Goal: Find specific page/section: Find specific page/section

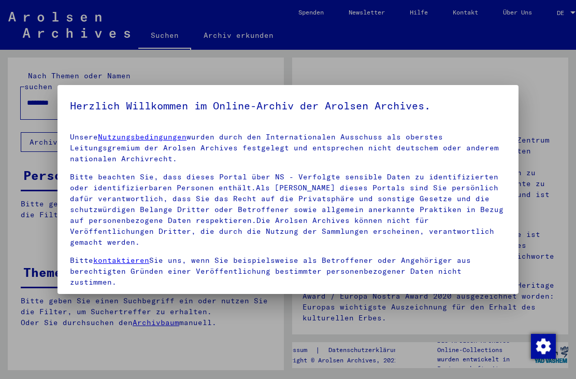
click at [47, 232] on div at bounding box center [288, 189] width 576 height 379
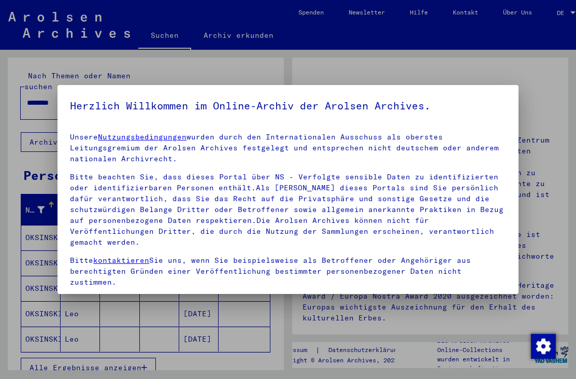
click at [134, 358] on div at bounding box center [288, 189] width 576 height 379
click at [566, 12] on div at bounding box center [288, 189] width 576 height 379
click at [563, 13] on div at bounding box center [288, 189] width 576 height 379
click at [562, 12] on div at bounding box center [288, 189] width 576 height 379
click at [564, 14] on div at bounding box center [288, 189] width 576 height 379
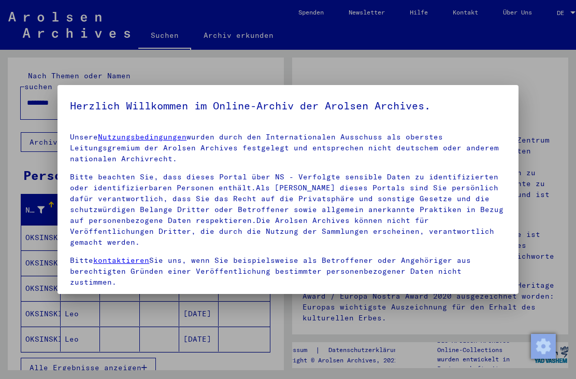
click at [563, 14] on div at bounding box center [288, 189] width 576 height 379
click at [562, 27] on div at bounding box center [288, 189] width 576 height 379
click at [570, 11] on div at bounding box center [288, 189] width 576 height 379
click at [565, 18] on div at bounding box center [288, 189] width 576 height 379
click at [566, 19] on div at bounding box center [288, 189] width 576 height 379
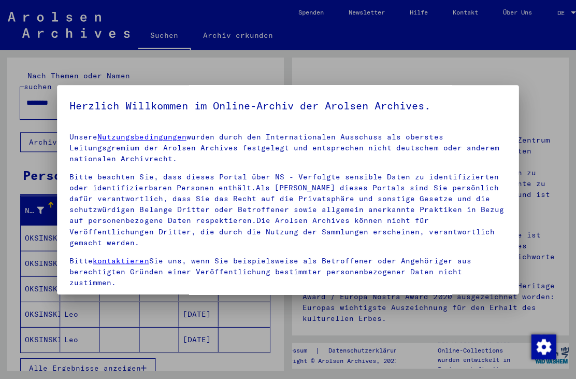
click at [566, 12] on div at bounding box center [288, 189] width 576 height 379
click at [127, 357] on div at bounding box center [288, 189] width 576 height 379
click at [128, 352] on div at bounding box center [288, 189] width 576 height 379
click at [319, 123] on yv-its-agree-protection-component "Herzlich Willkommen im Online-Archiv der Arolsen Archives. Unsere Nutzungsbedin…" at bounding box center [288, 233] width 436 height 273
click at [340, 114] on yv-its-agree-protection-component "Herzlich Willkommen im Online-Archiv der Arolsen Archives. Unsere Nutzungsbedin…" at bounding box center [288, 233] width 436 height 273
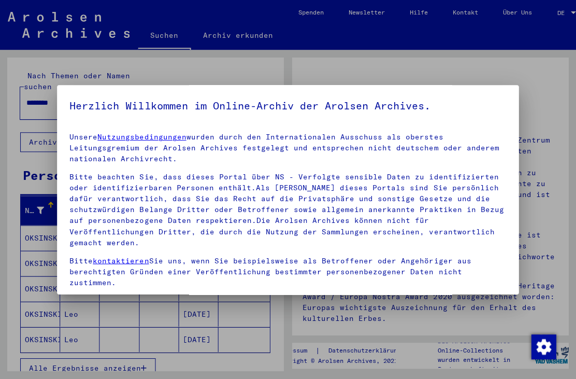
click at [412, 113] on h5 "Herzlich Willkommen im Online-Archiv der Arolsen Archives." at bounding box center [288, 105] width 436 height 17
click at [387, 161] on p "Unsere Nutzungsbedingungen wurden durch den Internationalen Ausschuss als obers…" at bounding box center [288, 148] width 436 height 33
click at [350, 218] on p "Bitte beachten Sie, dass dieses Portal über NS - Verfolgte sensible Daten zu id…" at bounding box center [288, 209] width 436 height 76
click at [418, 188] on p "Bitte beachten Sie, dass dieses Portal über NS - Verfolgte sensible Daten zu id…" at bounding box center [288, 209] width 436 height 76
click at [446, 158] on p "Unsere Nutzungsbedingungen wurden durch den Internationalen Ausschuss als obers…" at bounding box center [288, 148] width 436 height 33
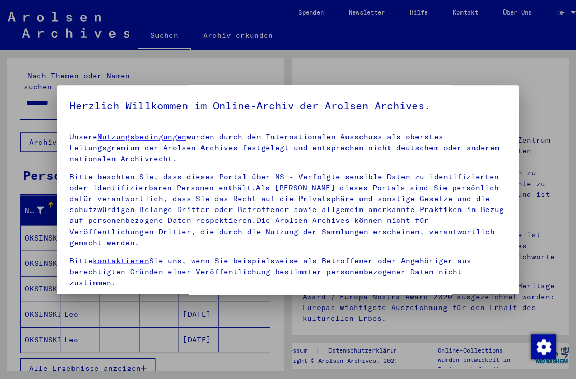
click at [126, 318] on div at bounding box center [288, 189] width 576 height 379
click at [133, 354] on div at bounding box center [288, 189] width 576 height 379
click at [129, 360] on div at bounding box center [288, 189] width 576 height 379
click at [128, 353] on div at bounding box center [288, 189] width 576 height 379
click at [126, 354] on div at bounding box center [288, 189] width 576 height 379
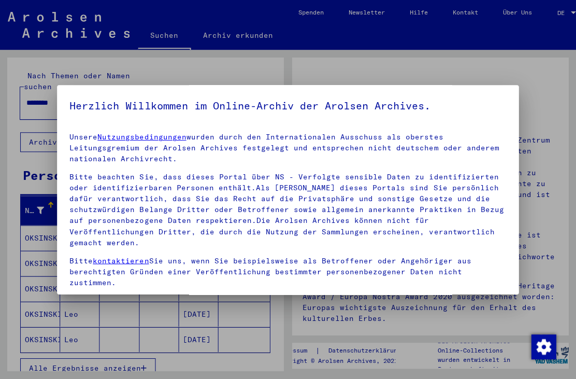
click at [128, 348] on div at bounding box center [288, 189] width 576 height 379
click at [129, 351] on div at bounding box center [288, 189] width 576 height 379
click at [132, 353] on div at bounding box center [288, 189] width 576 height 379
click at [138, 353] on div at bounding box center [288, 189] width 576 height 379
